Goal: Information Seeking & Learning: Understand process/instructions

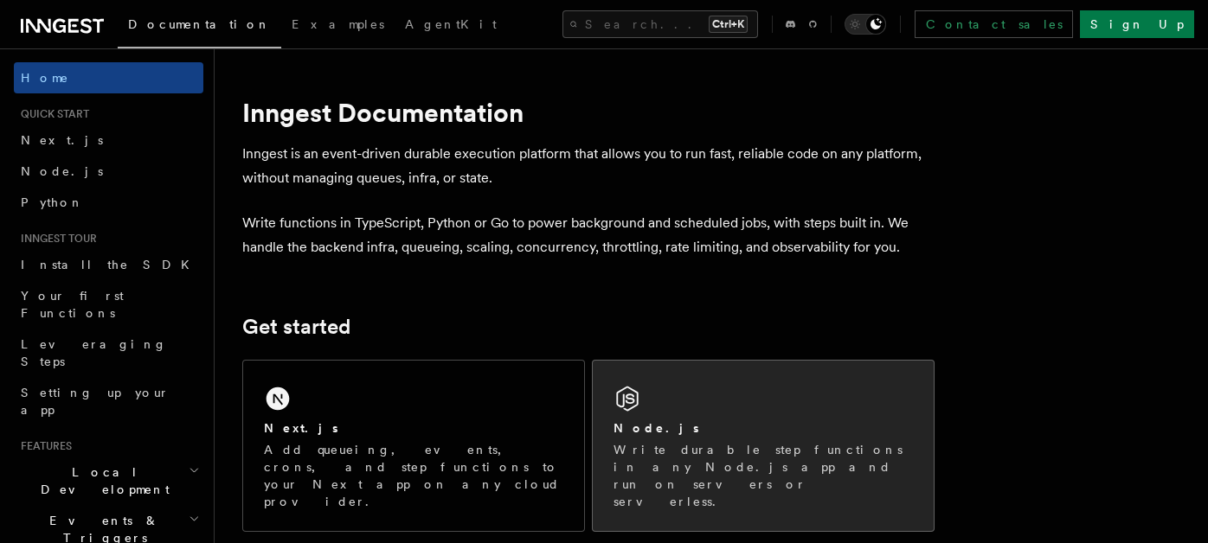
click at [646, 410] on div "Node.js Write durable step functions in any Node.js app and run on servers or s…" at bounding box center [763, 446] width 341 height 170
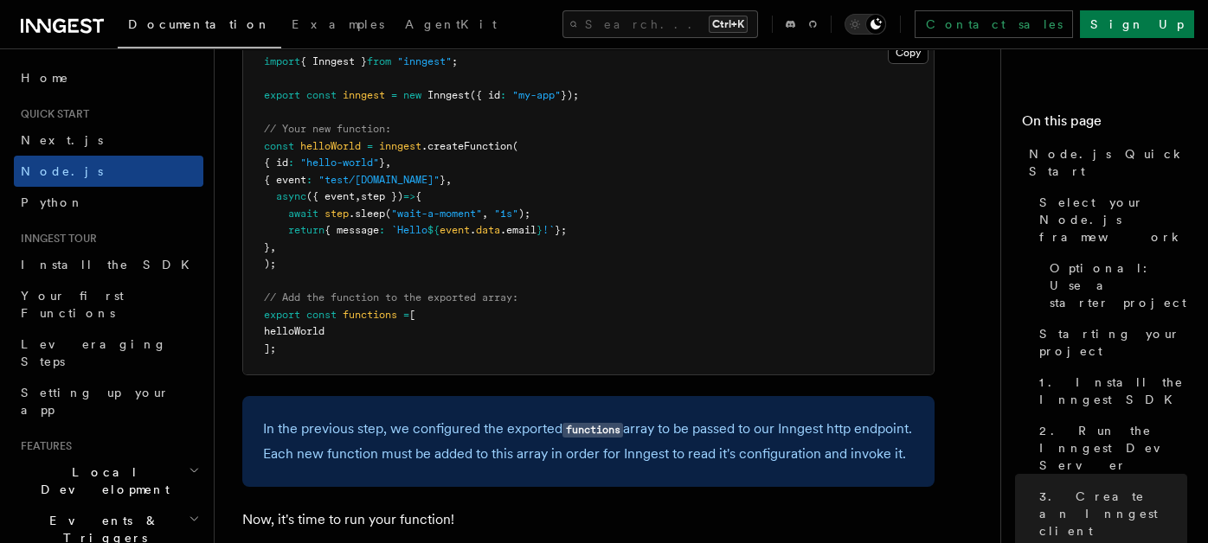
scroll to position [3547, 0]
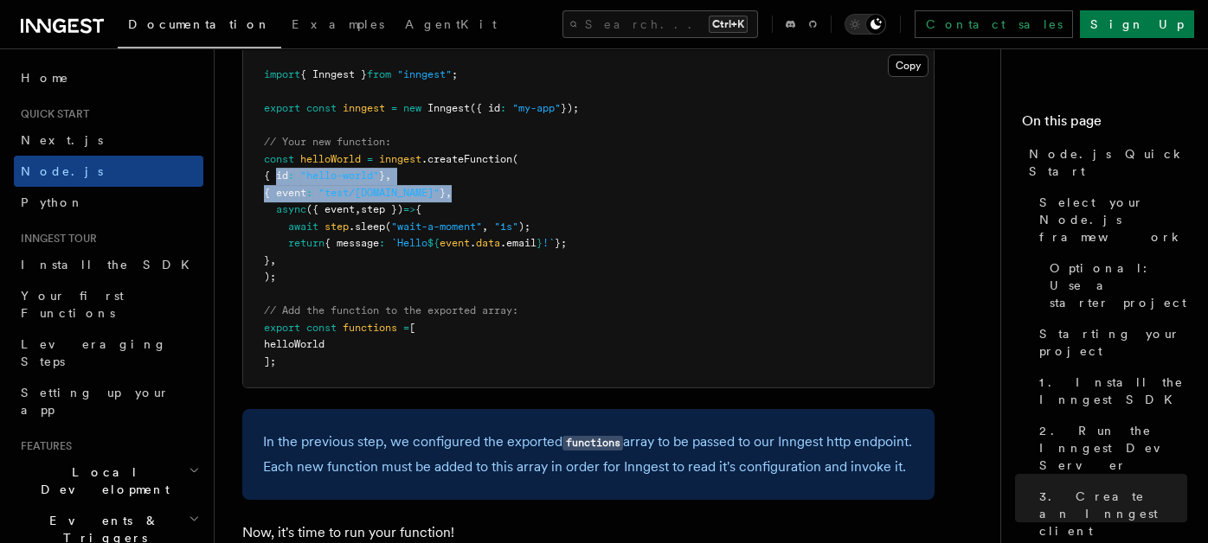
drag, startPoint x: 274, startPoint y: 171, endPoint x: 506, endPoint y: 189, distance: 232.6
click at [506, 189] on pre "import { Inngest } from "inngest" ; export const inngest = new Inngest ({ id : …" at bounding box center [588, 218] width 691 height 338
copy code "{ id : "hello-world" } , { event : "test/[DOMAIN_NAME]" } ,"
click at [391, 220] on pre "import { Inngest } from "inngest" ; export const inngest = new Inngest ({ id : …" at bounding box center [588, 218] width 691 height 338
